Goal: Task Accomplishment & Management: Manage account settings

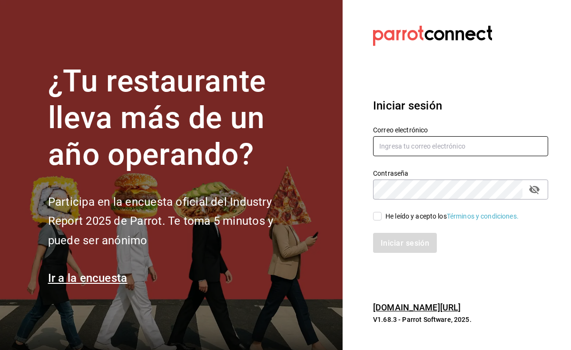
type input "rovie08@hotmail.com"
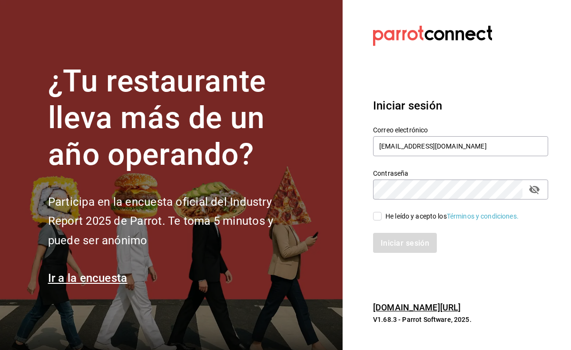
click at [379, 215] on input "He leído y acepto los Términos y condiciones." at bounding box center [377, 216] width 9 height 9
checkbox input "true"
click at [394, 241] on font "Iniciar sesión" at bounding box center [405, 242] width 49 height 9
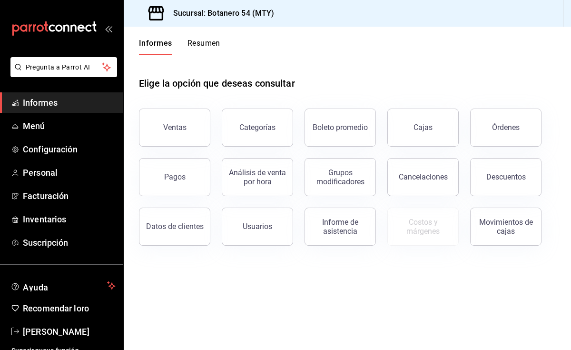
click at [341, 71] on div "Elige la opción que deseas consultar" at bounding box center [347, 76] width 417 height 42
click at [30, 128] on font "Menú" at bounding box center [34, 126] width 22 height 10
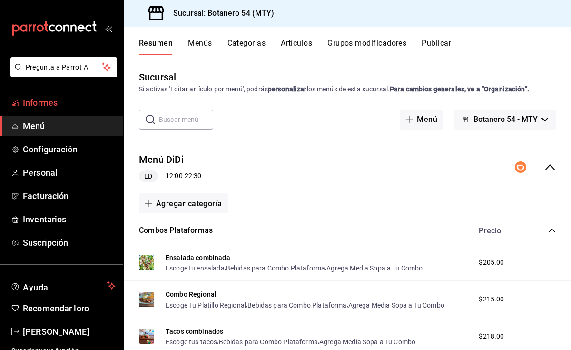
click at [50, 102] on font "Informes" at bounding box center [40, 103] width 35 height 10
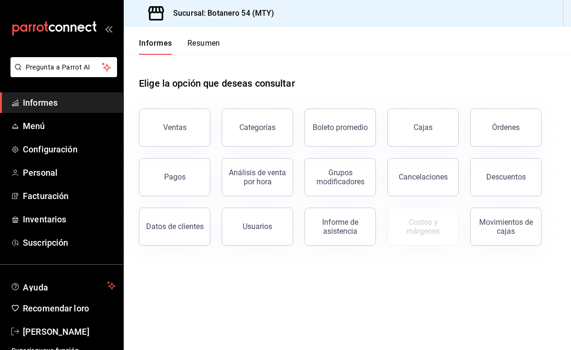
click at [349, 299] on main "Elige la opción que deseas consultar Ventas Categorías Boleto promedio Cajas Ór…" at bounding box center [347, 202] width 447 height 295
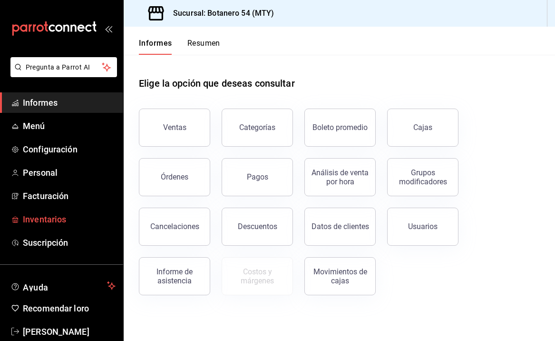
click at [58, 222] on font "Inventarios" at bounding box center [44, 219] width 43 height 10
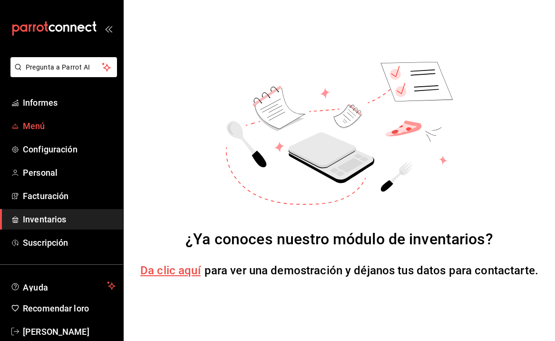
click at [30, 126] on font "Menú" at bounding box center [34, 126] width 22 height 10
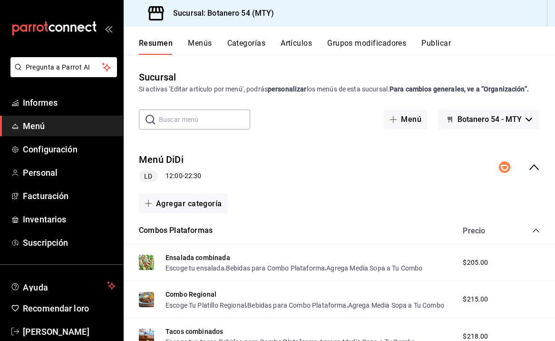
click at [200, 46] on font "Menús" at bounding box center [200, 43] width 24 height 9
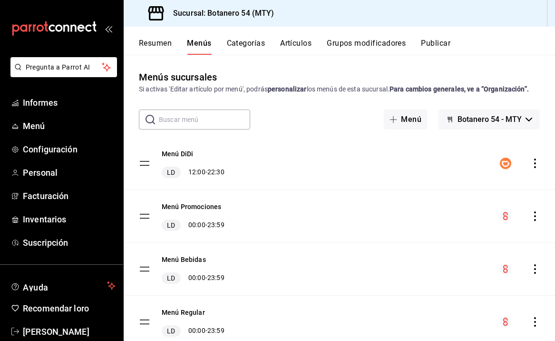
click at [156, 47] on font "Resumen" at bounding box center [155, 43] width 33 height 9
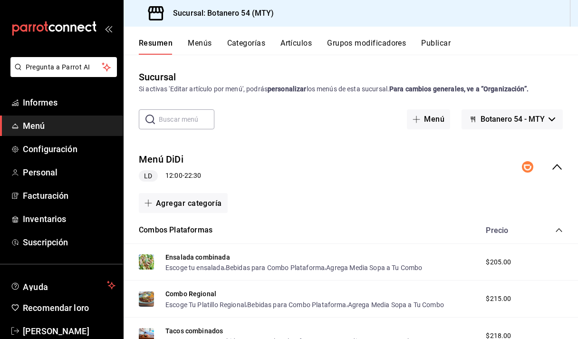
click at [34, 123] on font "Menú" at bounding box center [34, 126] width 22 height 10
click at [30, 125] on font "Menú" at bounding box center [34, 126] width 22 height 10
click at [29, 124] on font "Menú" at bounding box center [34, 126] width 22 height 10
